Goal: Task Accomplishment & Management: Manage account settings

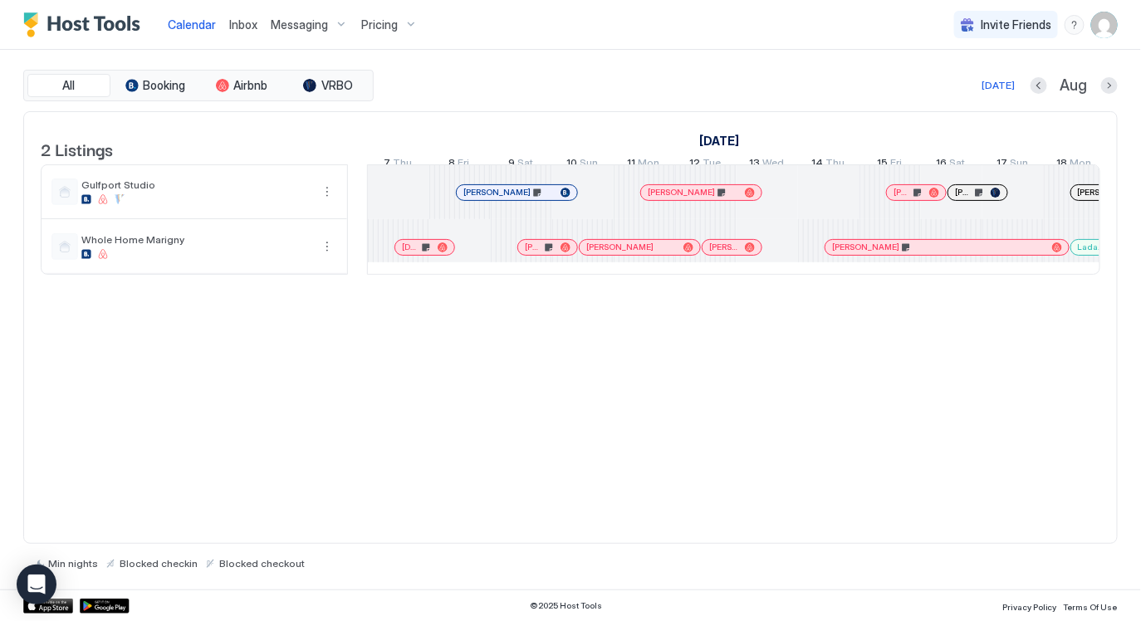
scroll to position [0, 1275]
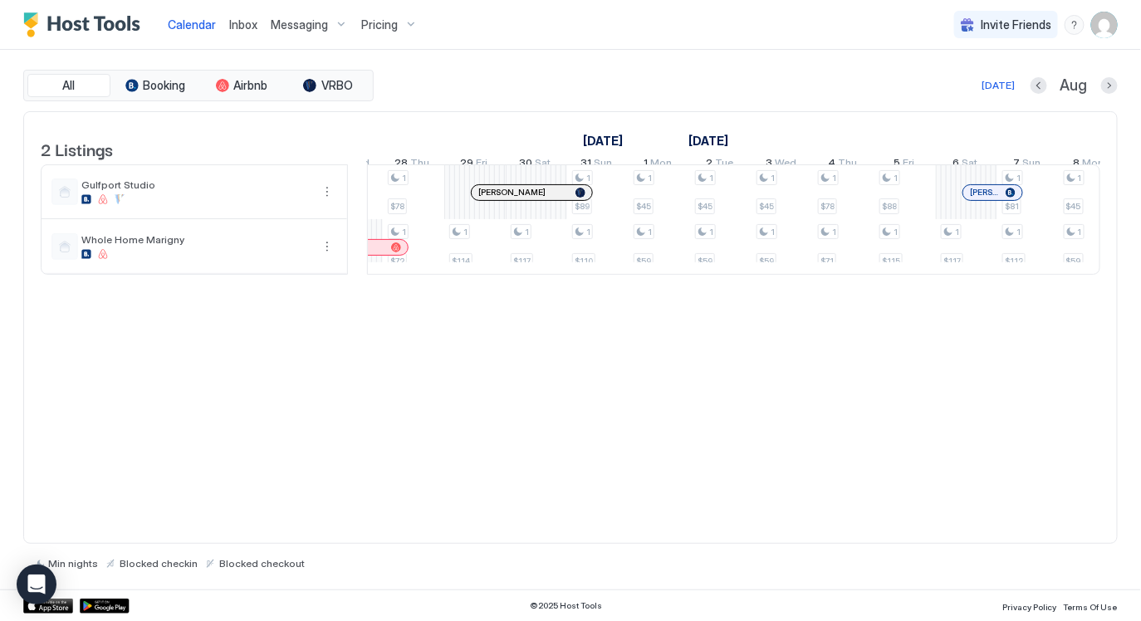
click at [542, 404] on div "2 Listings August 2025 September 2025 7 Thu 8 Fri 9 Sat 10 Sun 11 Mon 12 Tue 13…" at bounding box center [570, 327] width 1094 height 433
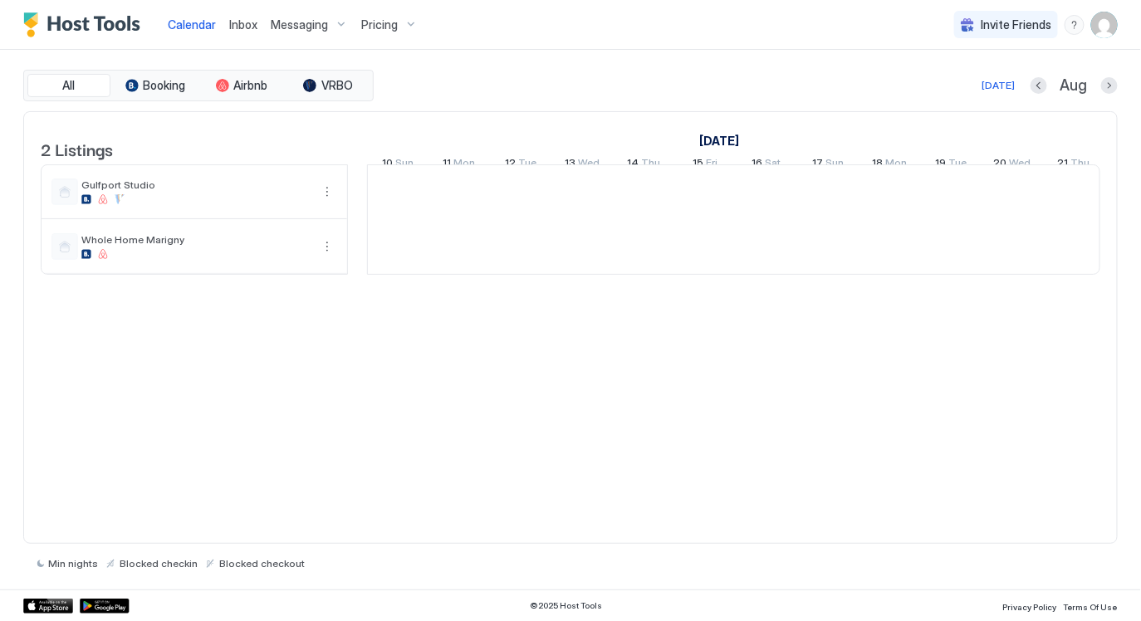
scroll to position [0, 922]
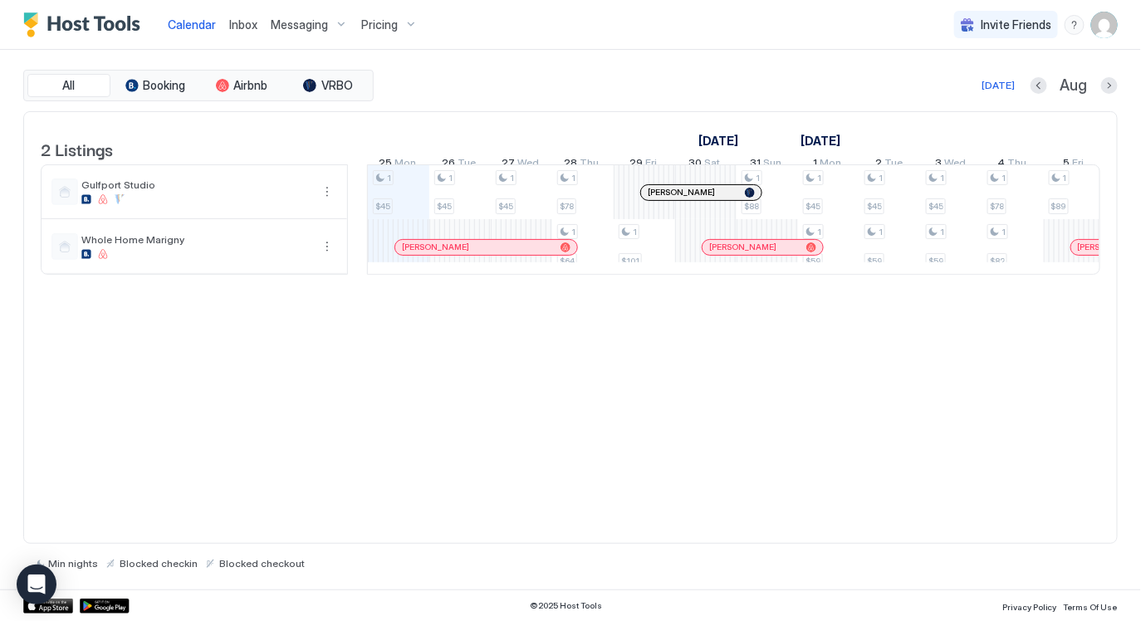
click at [1106, 32] on img "User profile" at bounding box center [1104, 25] width 27 height 27
click at [989, 96] on div "Settings" at bounding box center [1012, 93] width 211 height 29
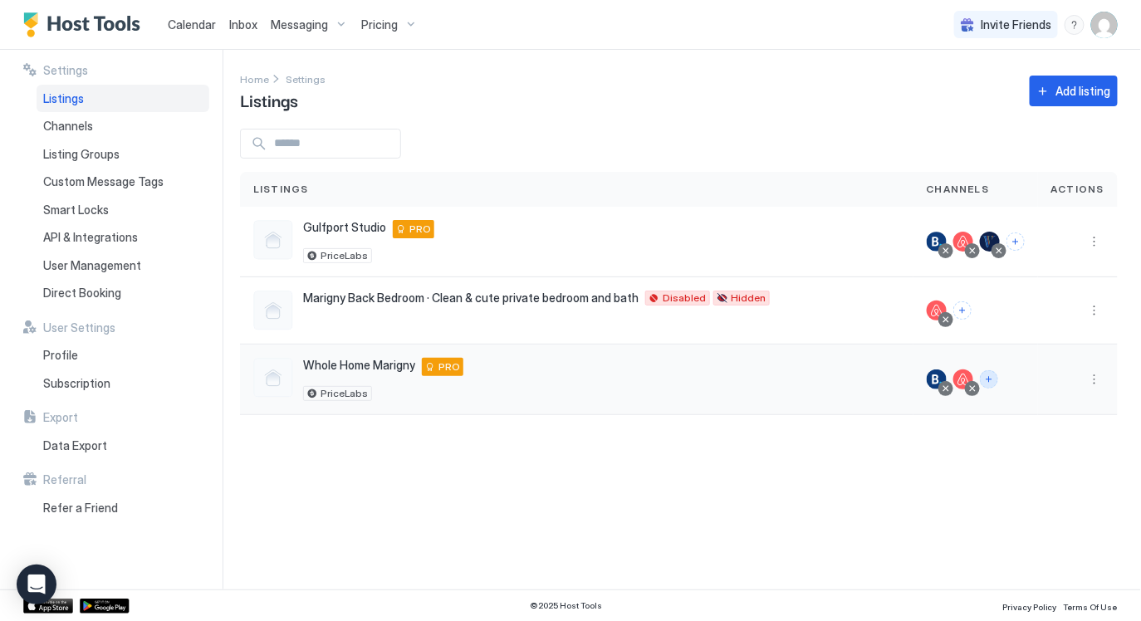
click at [994, 379] on button "Connect channels" at bounding box center [989, 379] width 18 height 18
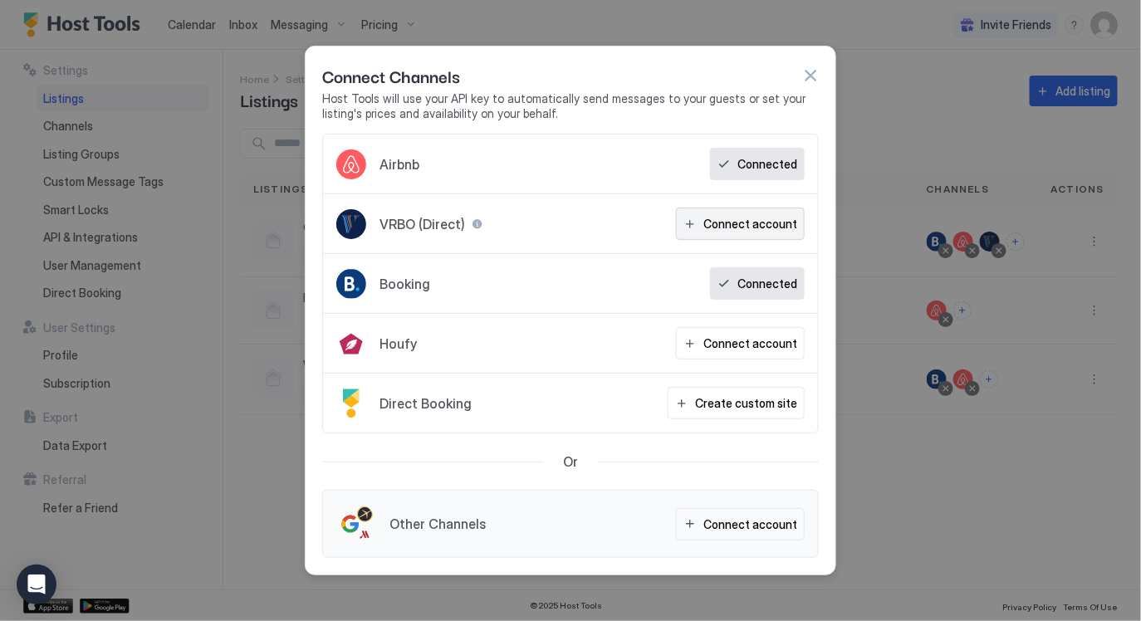
click at [771, 223] on div "Connect account" at bounding box center [750, 223] width 94 height 17
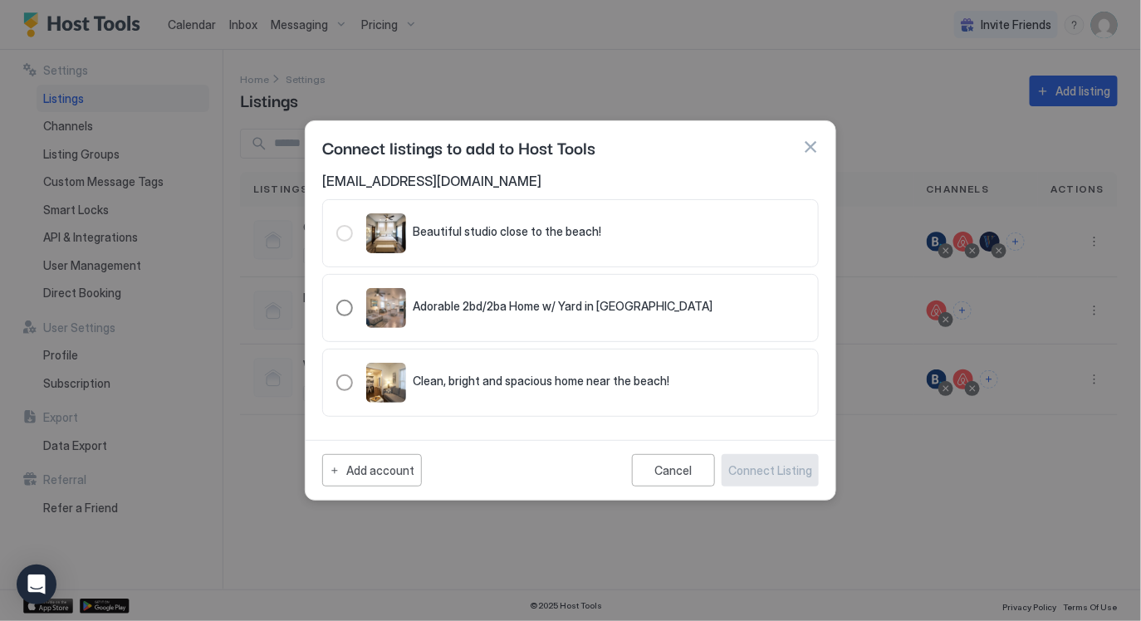
click at [528, 302] on span "Adorable 2bd/2ba Home w/ Yard in [GEOGRAPHIC_DATA]" at bounding box center [563, 306] width 300 height 15
click at [784, 468] on div "Connect Listing" at bounding box center [770, 470] width 84 height 17
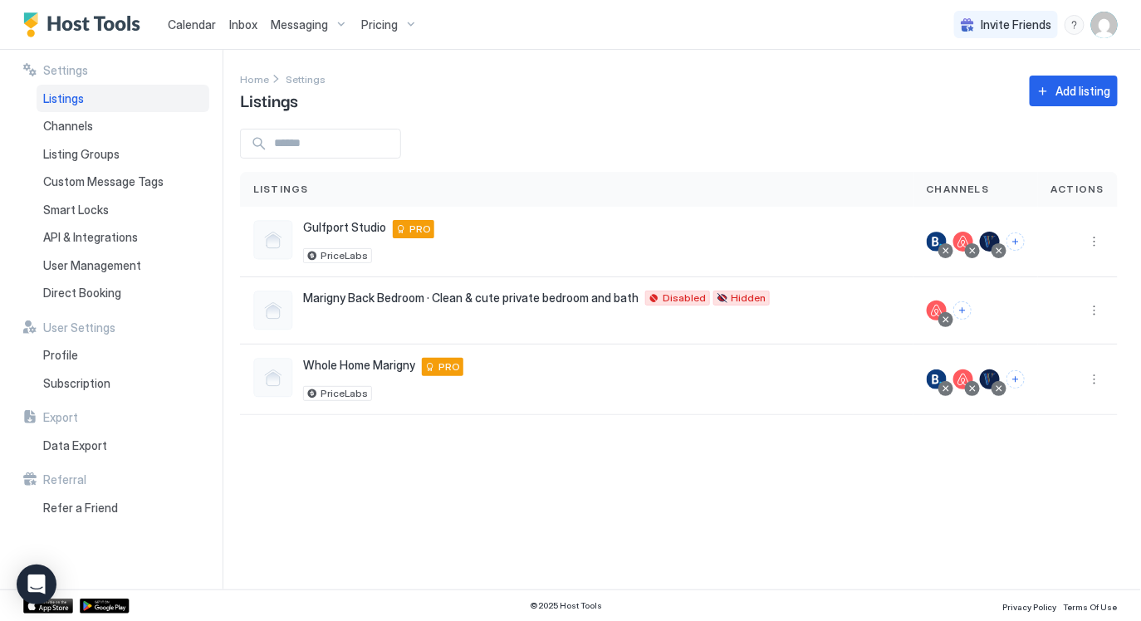
click at [809, 482] on div "Settings Home Settings Listings Add listing Listings Channels Actions Gulfport …" at bounding box center [690, 320] width 901 height 540
click at [201, 22] on span "Calendar" at bounding box center [192, 24] width 48 height 14
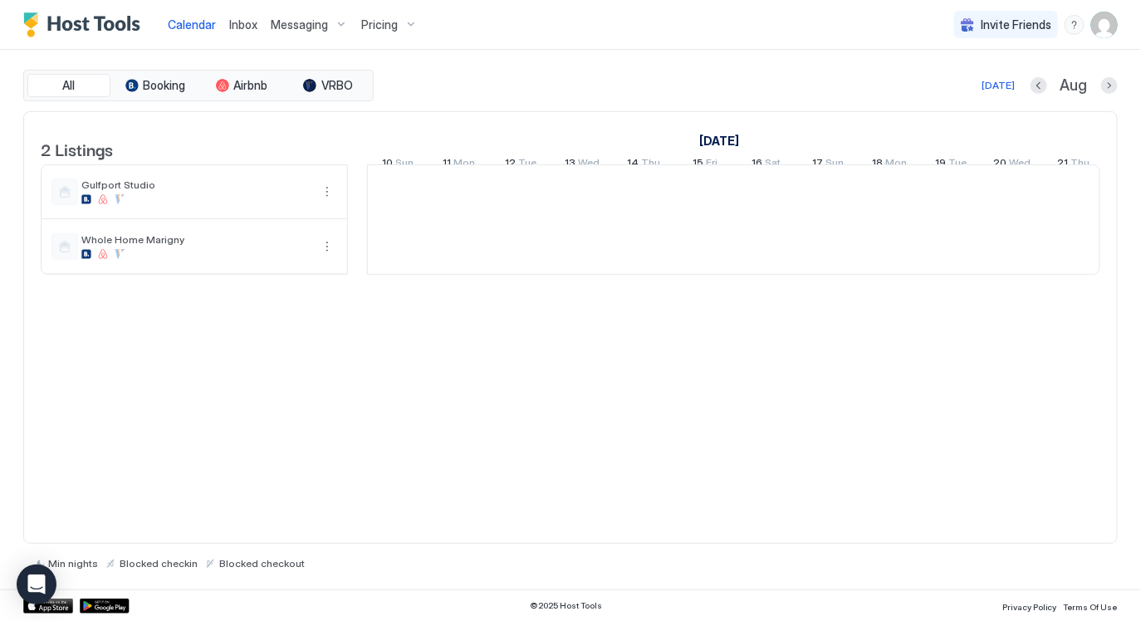
scroll to position [0, 922]
drag, startPoint x: 992, startPoint y: 92, endPoint x: 973, endPoint y: 148, distance: 58.8
click at [992, 92] on div "[DATE]" at bounding box center [997, 85] width 33 height 15
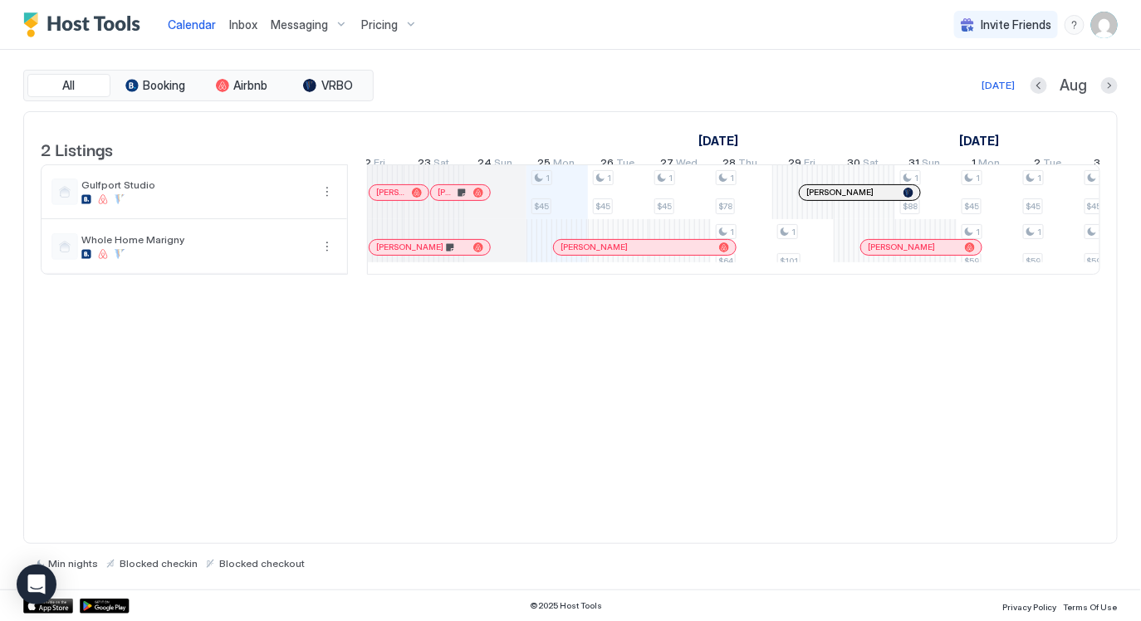
scroll to position [0, 819]
